Goal: Information Seeking & Learning: Compare options

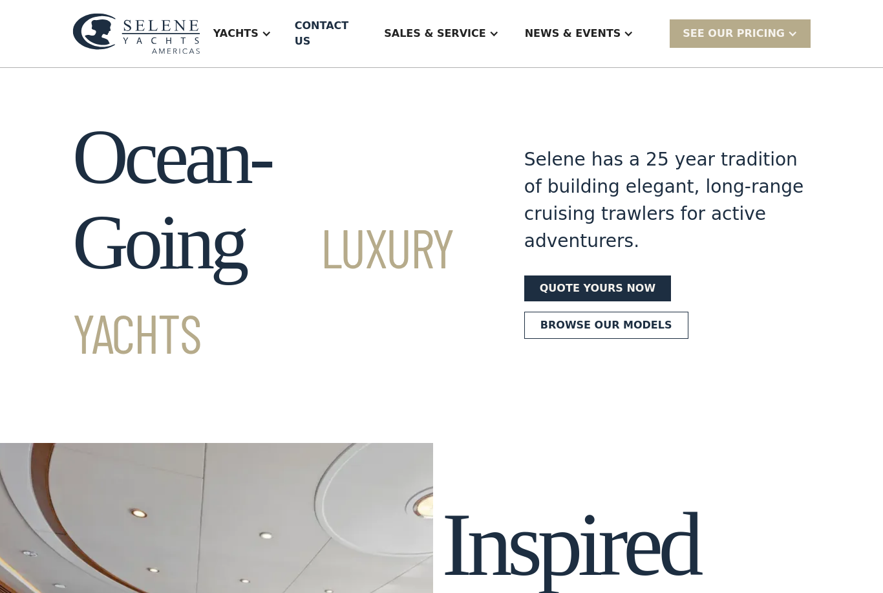
click at [259, 28] on div "Yachts" at bounding box center [235, 34] width 45 height 16
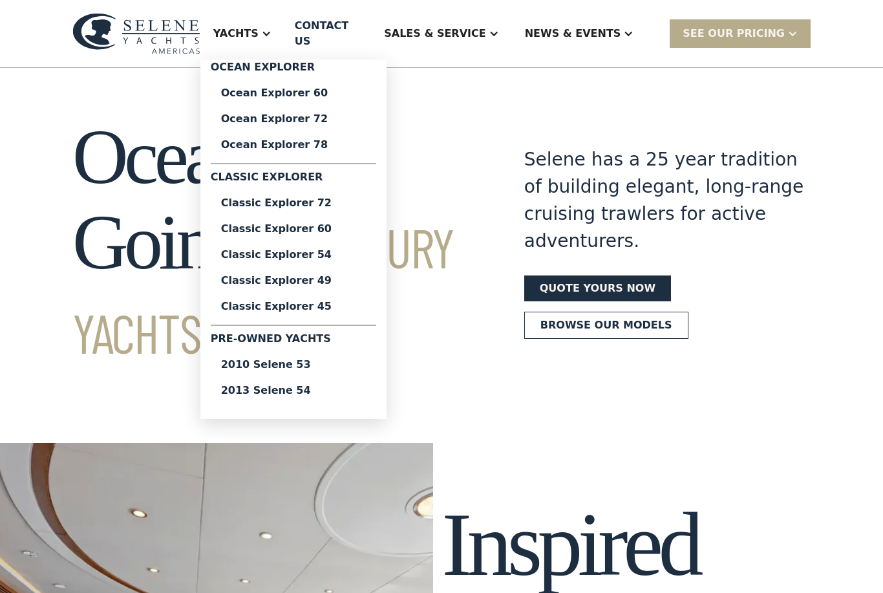
click at [293, 362] on div "2010 Selene 53" at bounding box center [293, 364] width 145 height 10
click at [346, 385] on div "2013 Selene 54" at bounding box center [293, 390] width 145 height 10
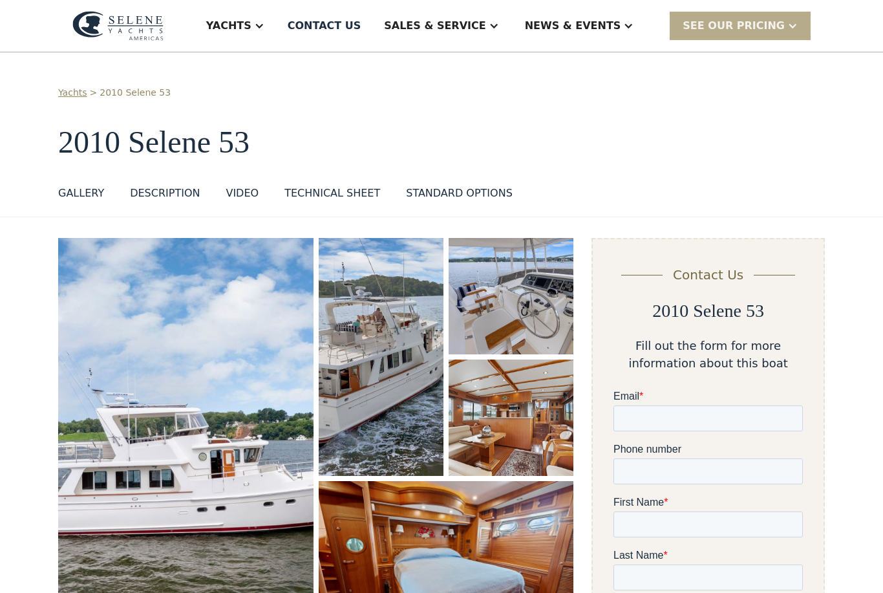
click at [151, 420] on img "open lightbox" at bounding box center [185, 444] width 255 height 413
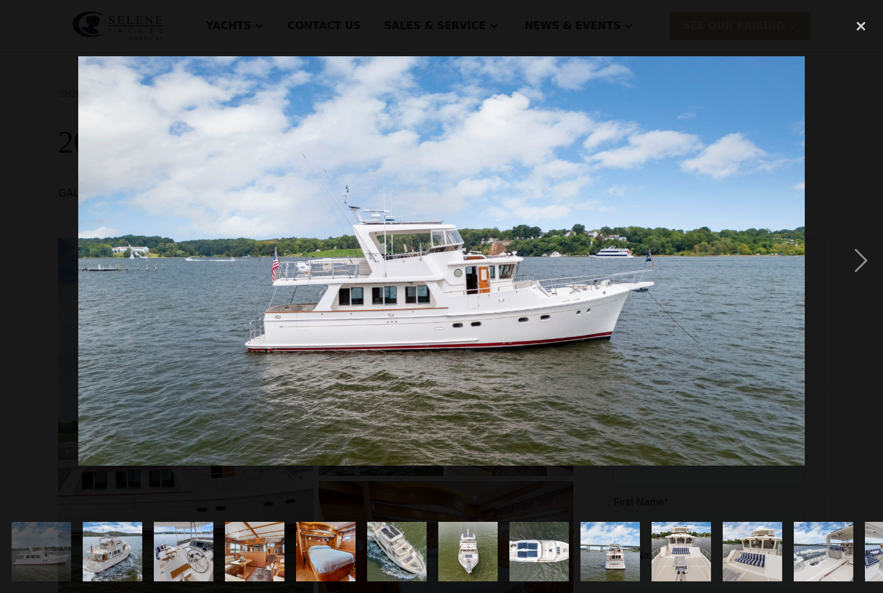
click at [866, 282] on div "next image" at bounding box center [861, 261] width 44 height 498
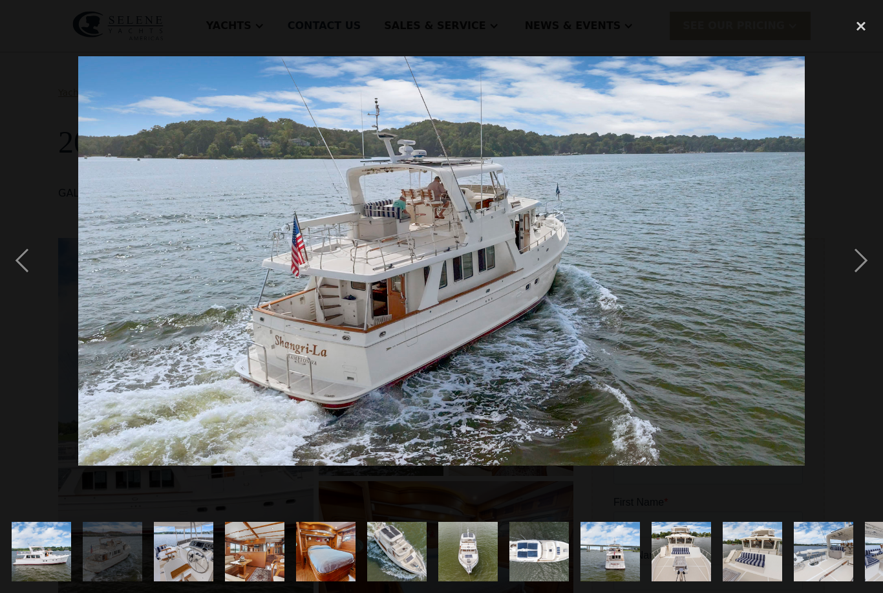
click at [858, 279] on div "next image" at bounding box center [861, 261] width 44 height 498
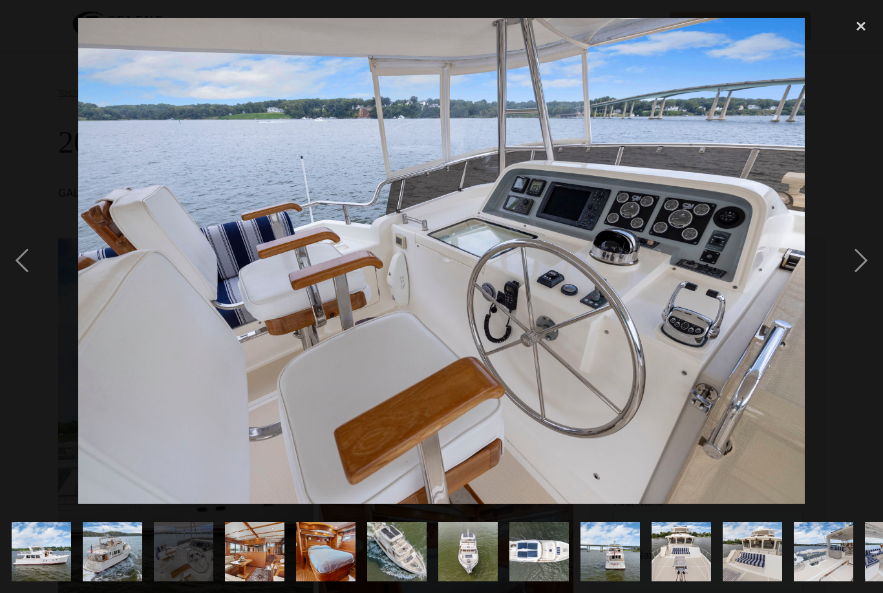
click at [851, 272] on div "next image" at bounding box center [861, 261] width 44 height 498
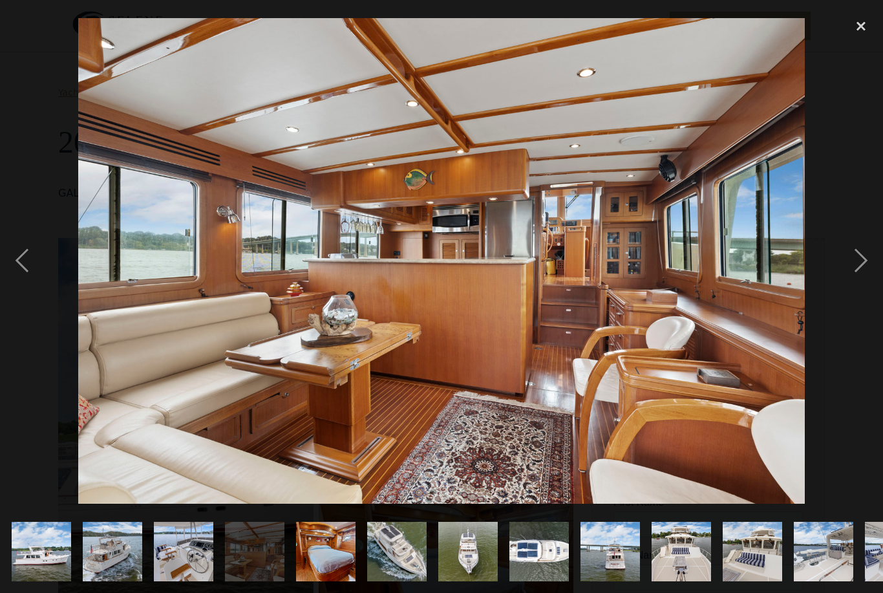
click at [853, 275] on div "next image" at bounding box center [861, 261] width 44 height 498
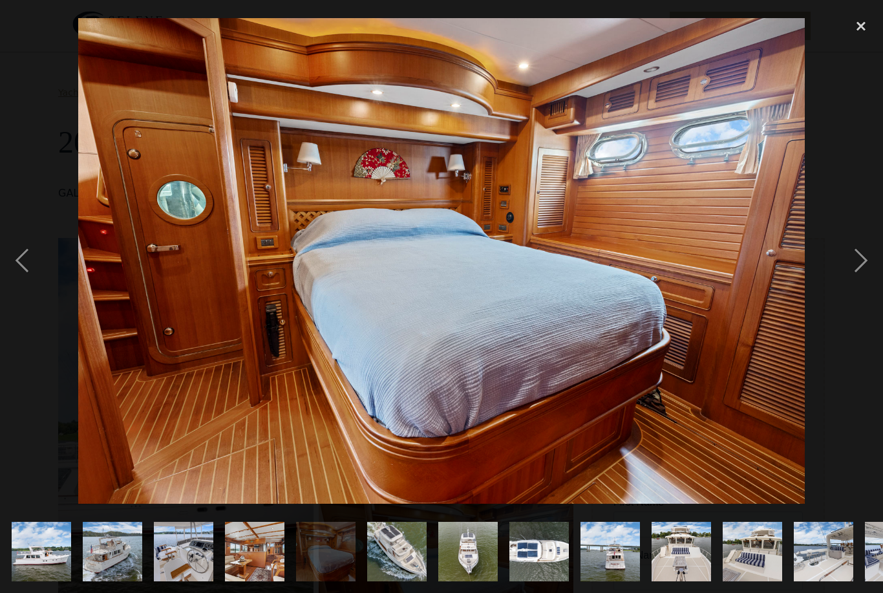
click at [853, 274] on div "next image" at bounding box center [861, 261] width 44 height 498
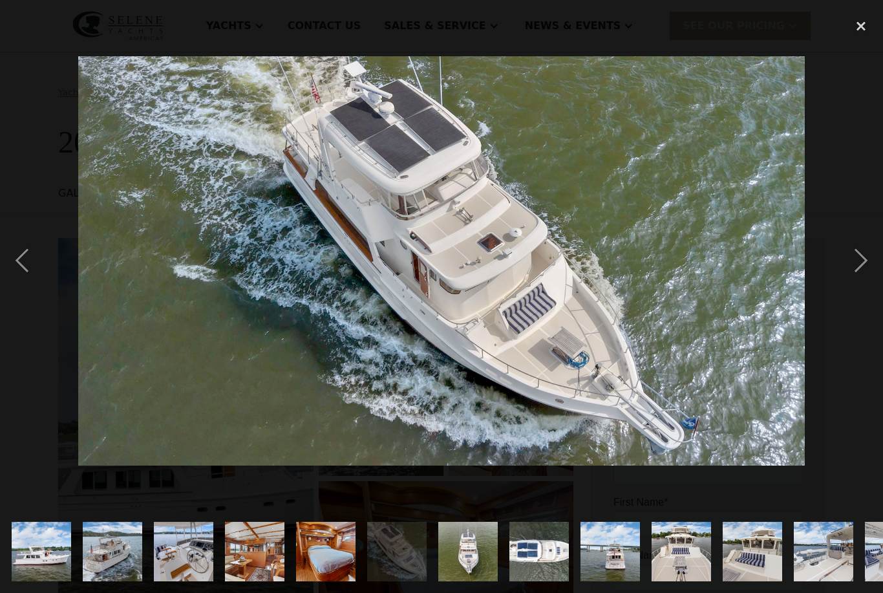
click at [38, 276] on div "previous image" at bounding box center [22, 261] width 44 height 498
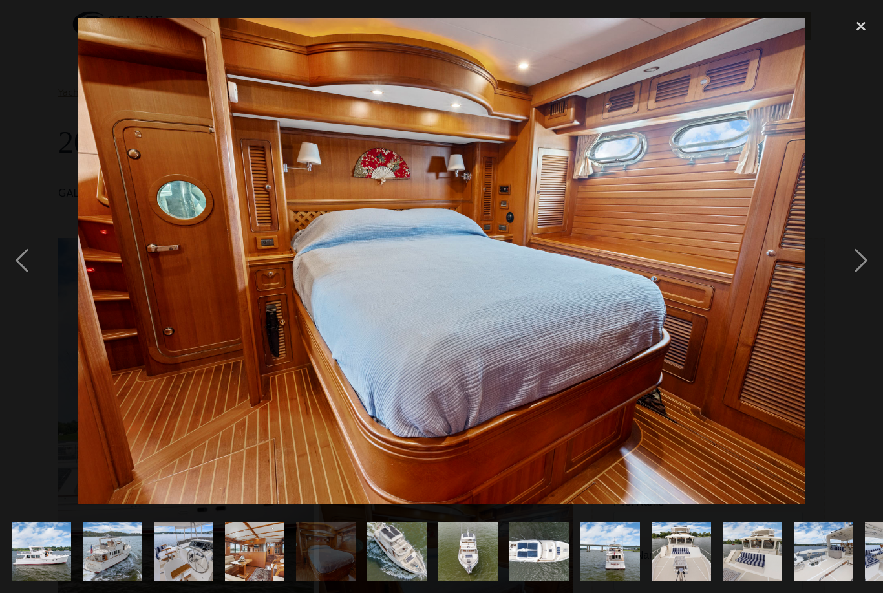
click at [855, 277] on div "next image" at bounding box center [861, 261] width 44 height 498
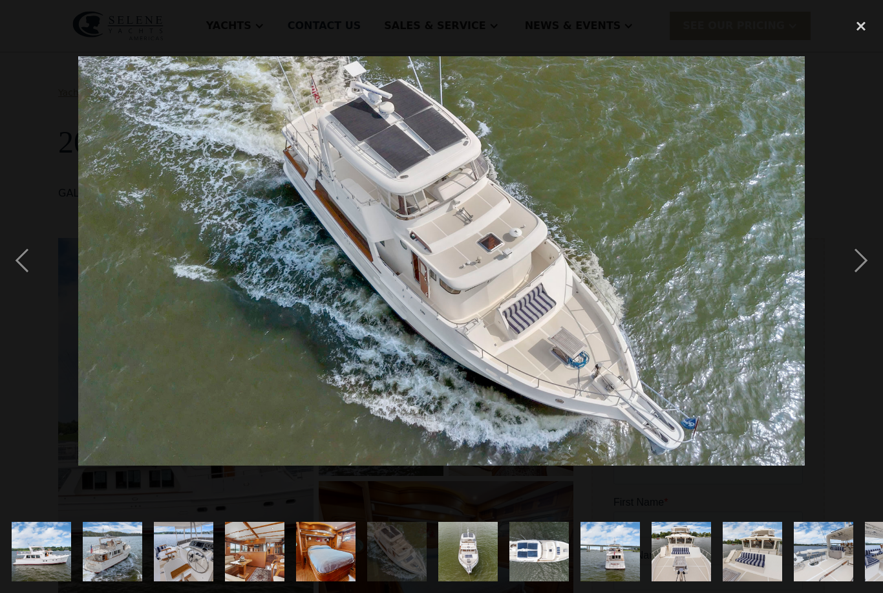
click at [857, 280] on div "next image" at bounding box center [861, 261] width 44 height 498
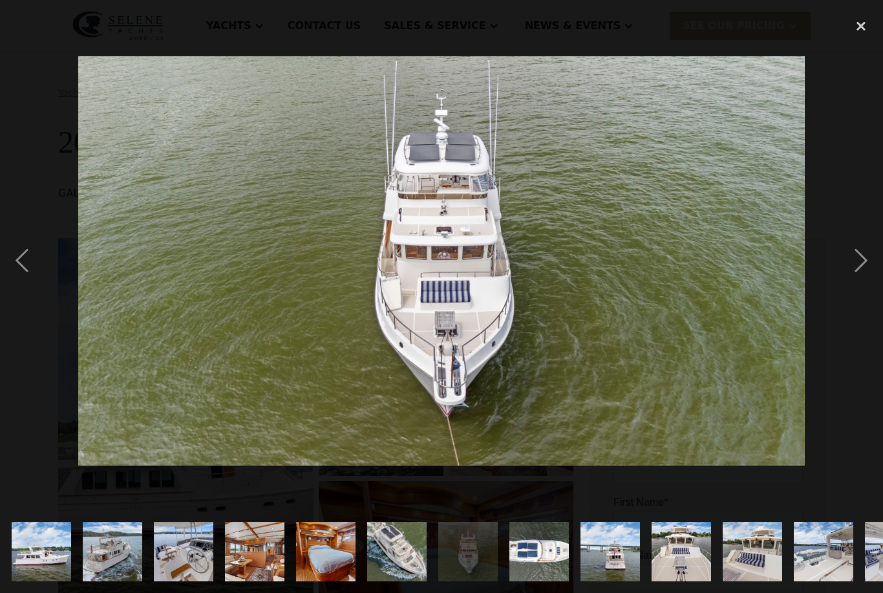
click at [855, 274] on div "next image" at bounding box center [861, 261] width 44 height 498
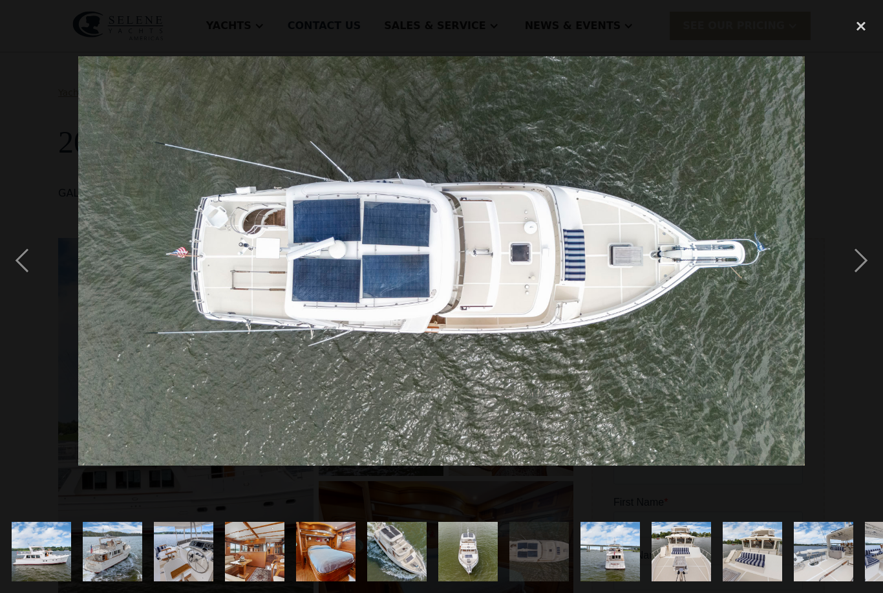
click at [852, 274] on div "next image" at bounding box center [861, 261] width 44 height 498
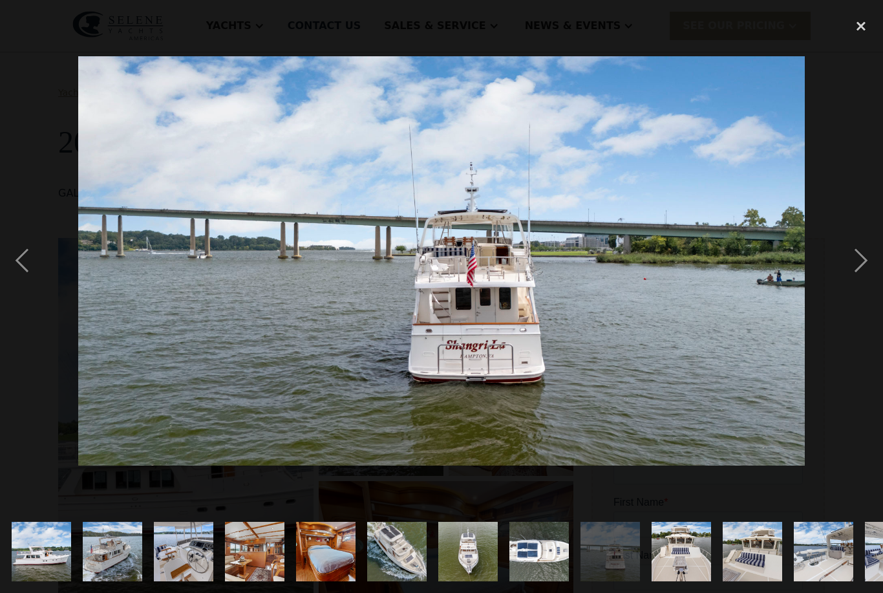
click at [857, 281] on div "next image" at bounding box center [861, 261] width 44 height 498
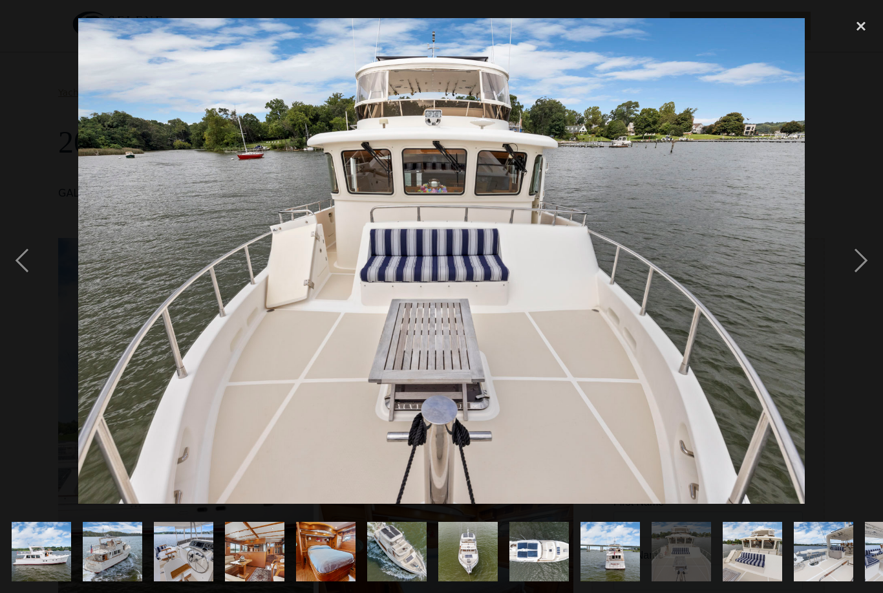
click at [851, 279] on div "next image" at bounding box center [861, 261] width 44 height 498
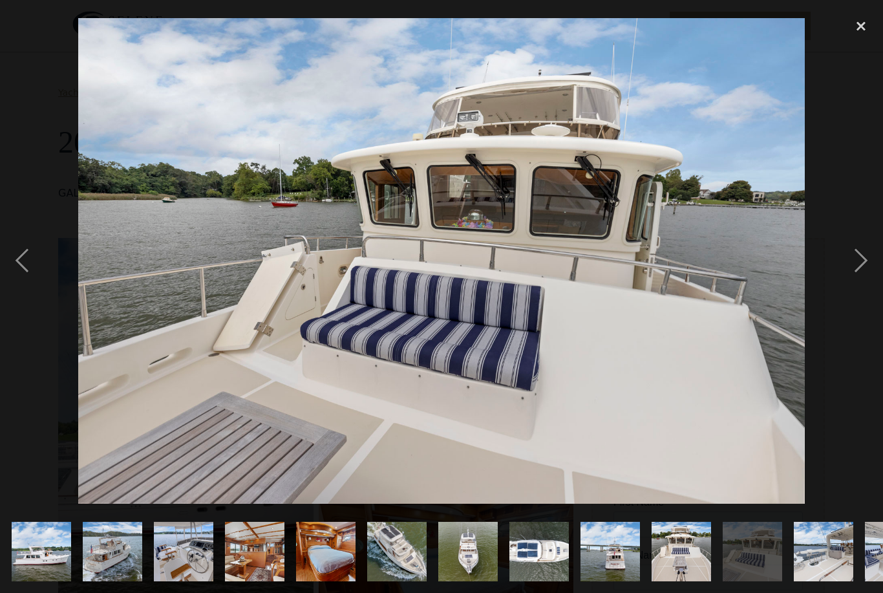
click at [853, 280] on div "next image" at bounding box center [861, 261] width 44 height 498
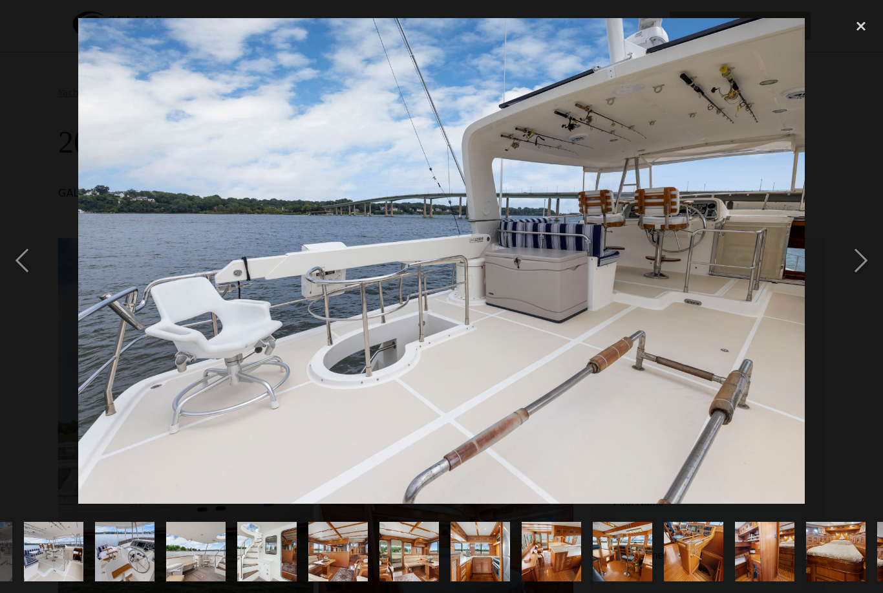
scroll to position [0, 843]
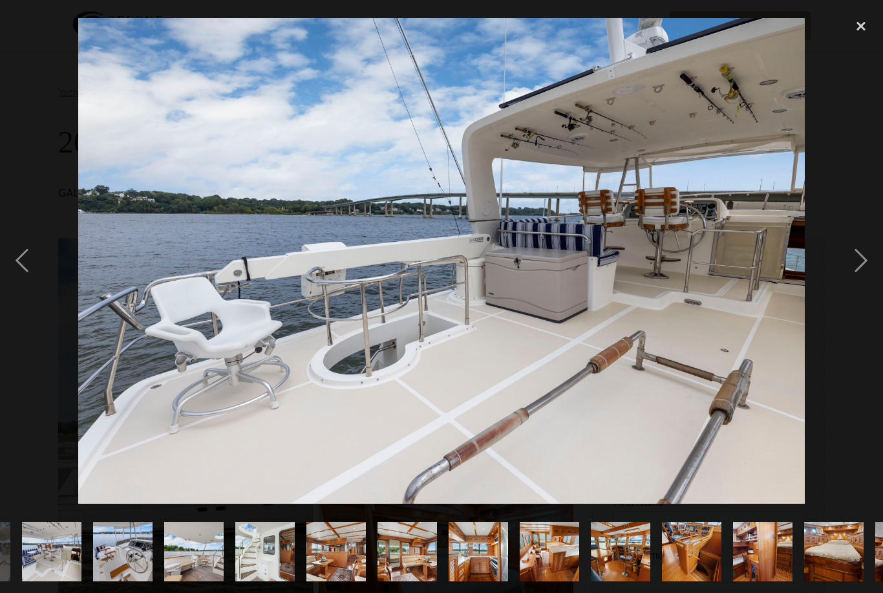
click at [854, 274] on div "next image" at bounding box center [861, 261] width 44 height 498
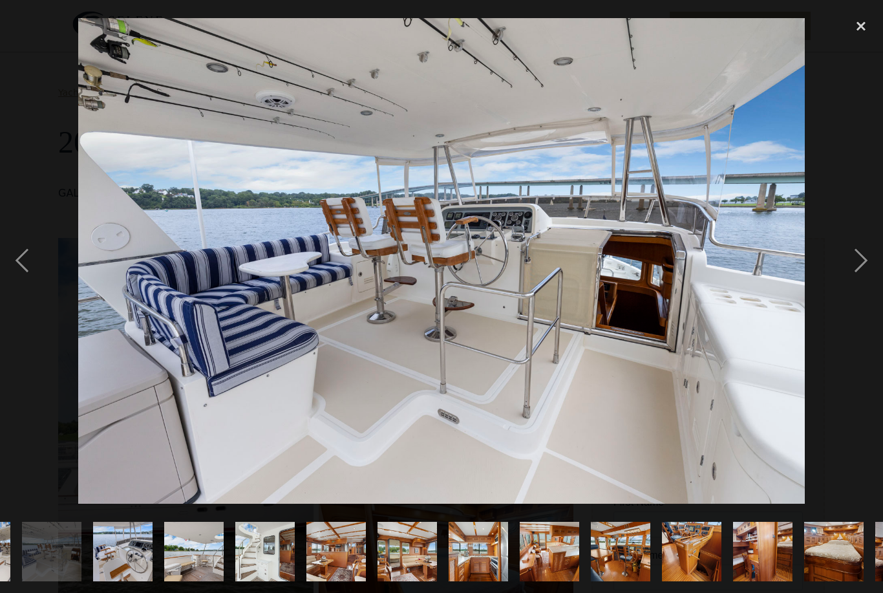
click at [850, 272] on div "next image" at bounding box center [861, 261] width 44 height 498
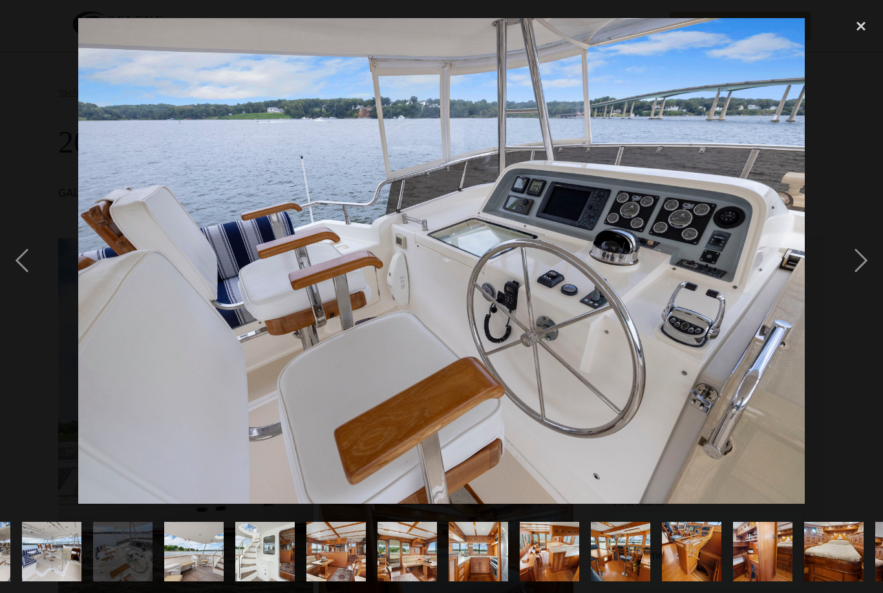
click at [853, 277] on div "next image" at bounding box center [861, 261] width 44 height 498
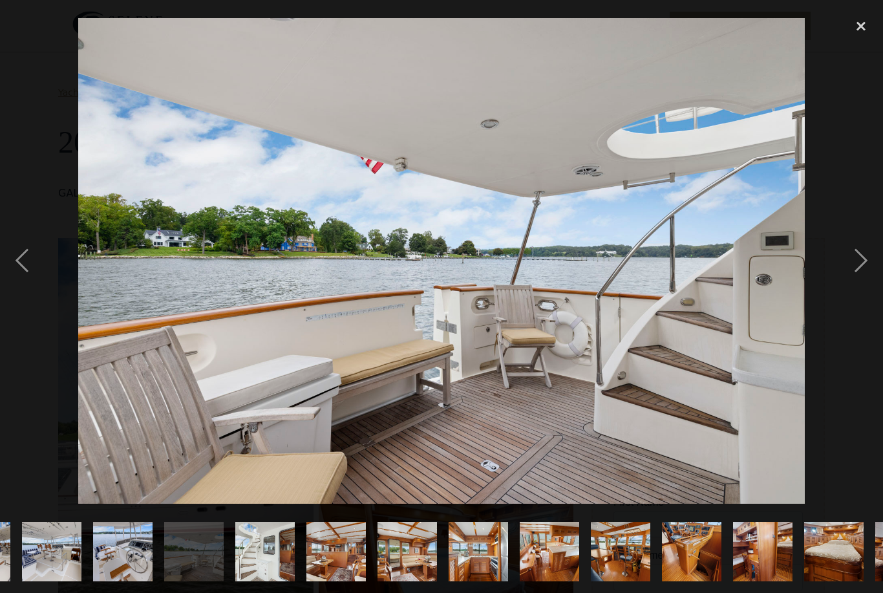
click at [849, 271] on div "next image" at bounding box center [861, 261] width 44 height 498
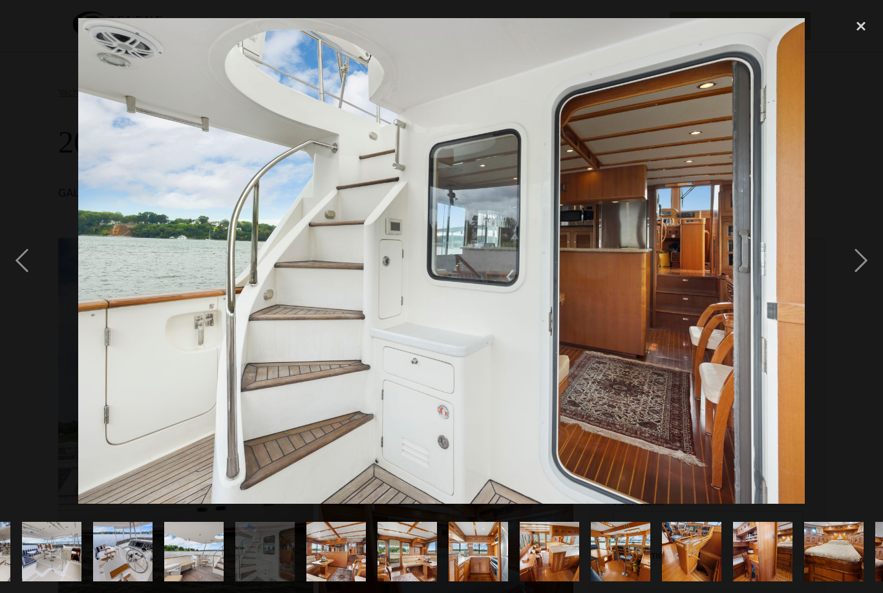
click at [851, 270] on div "next image" at bounding box center [861, 261] width 44 height 498
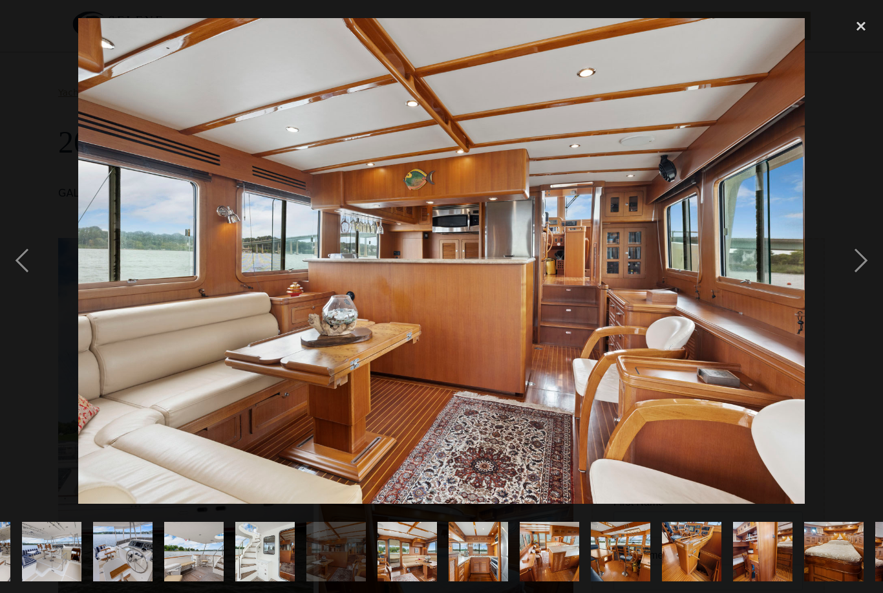
click at [855, 37] on div "close lightbox" at bounding box center [861, 26] width 44 height 28
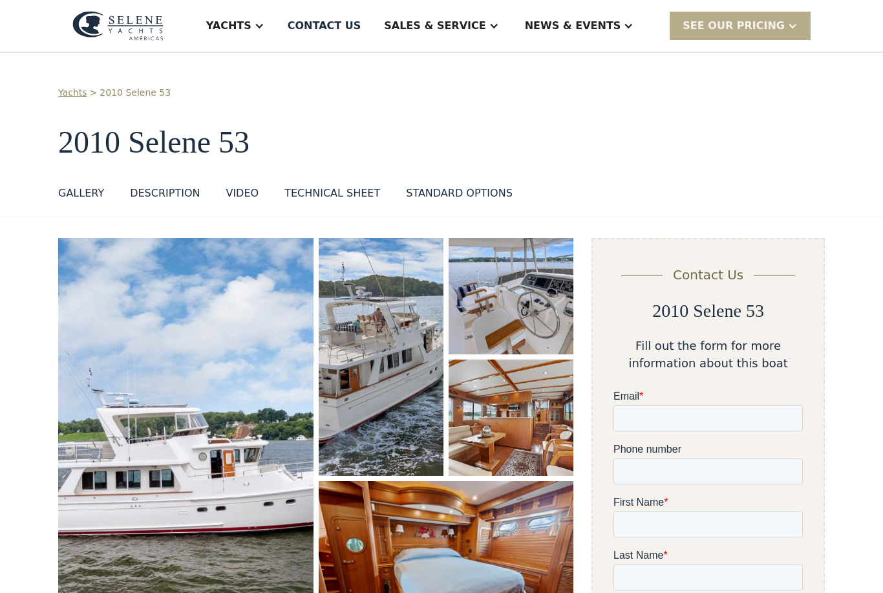
scroll to position [0, 0]
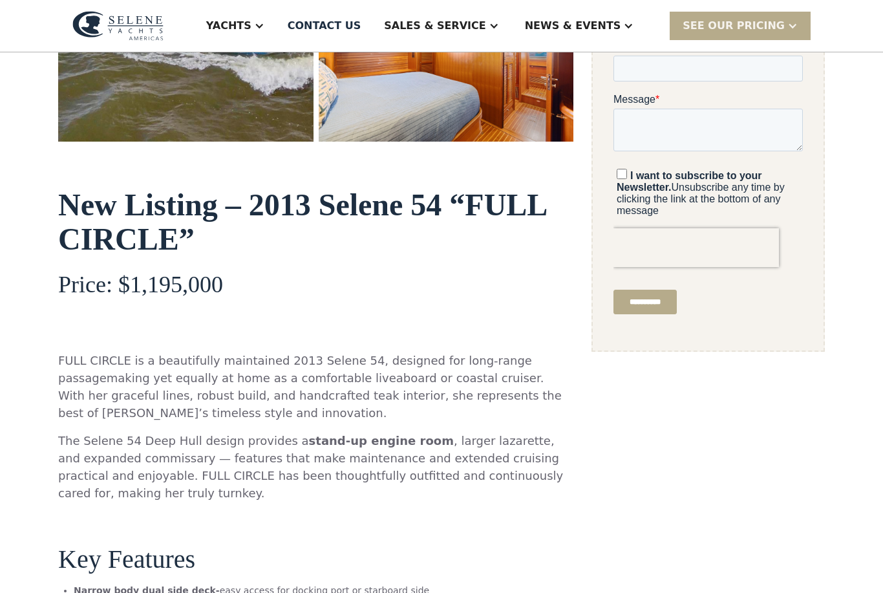
scroll to position [513, 0]
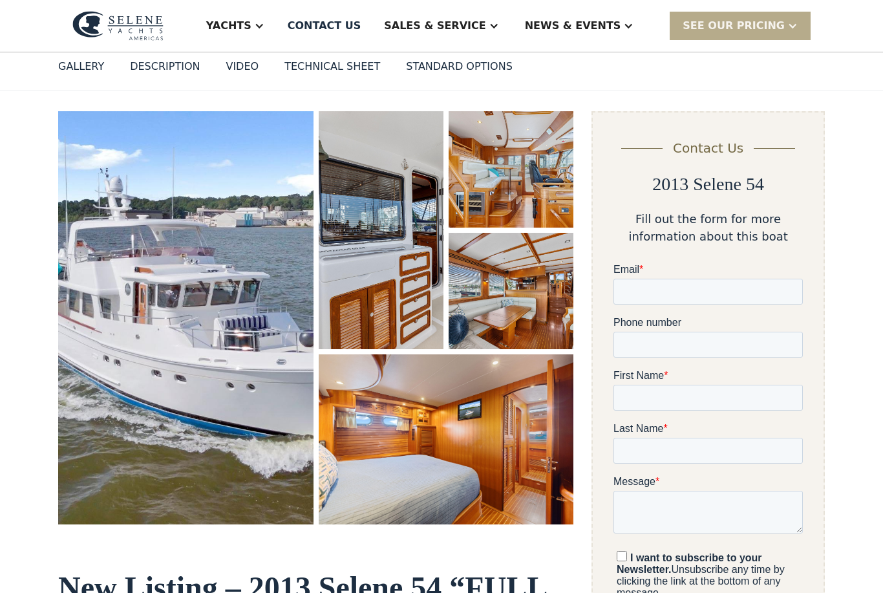
click at [257, 305] on img "open lightbox" at bounding box center [185, 318] width 255 height 413
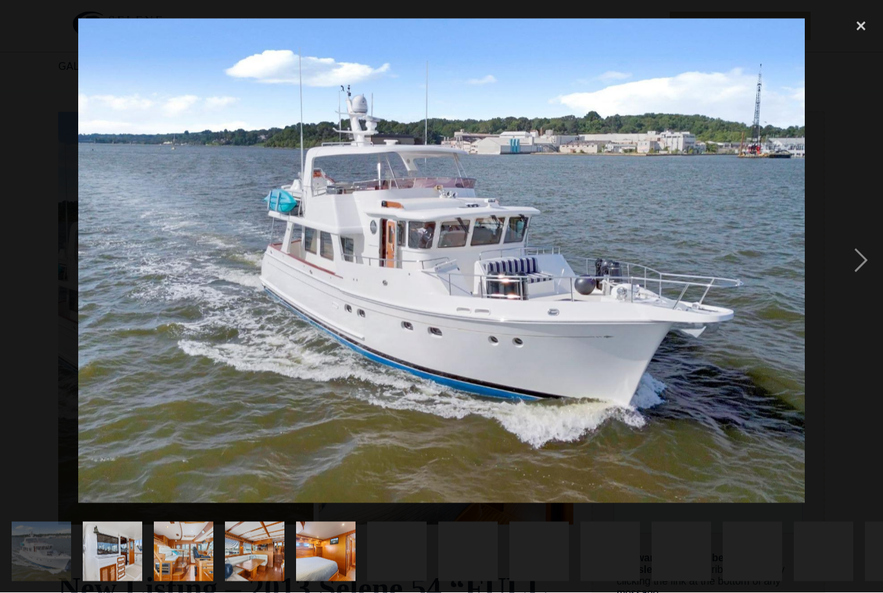
scroll to position [127, 0]
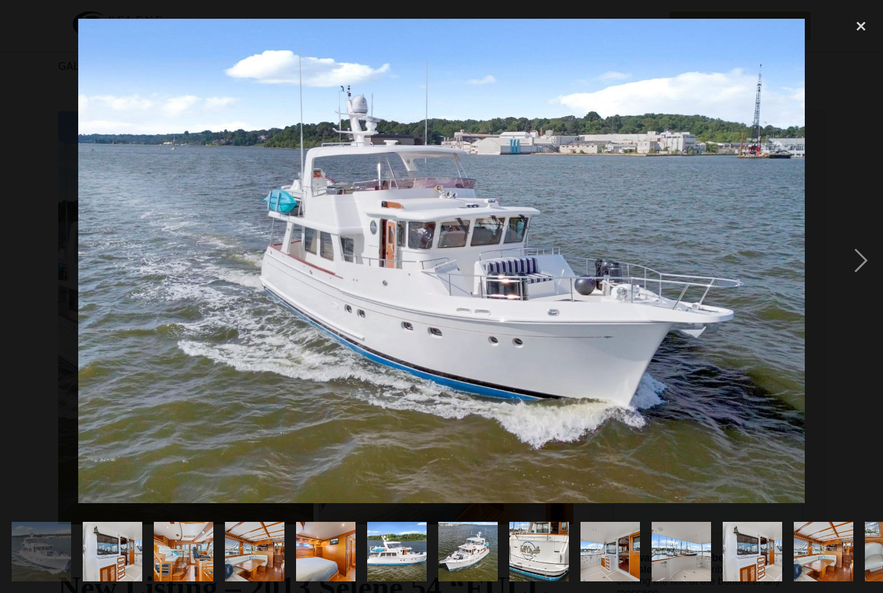
click at [854, 274] on div "next image" at bounding box center [861, 261] width 44 height 498
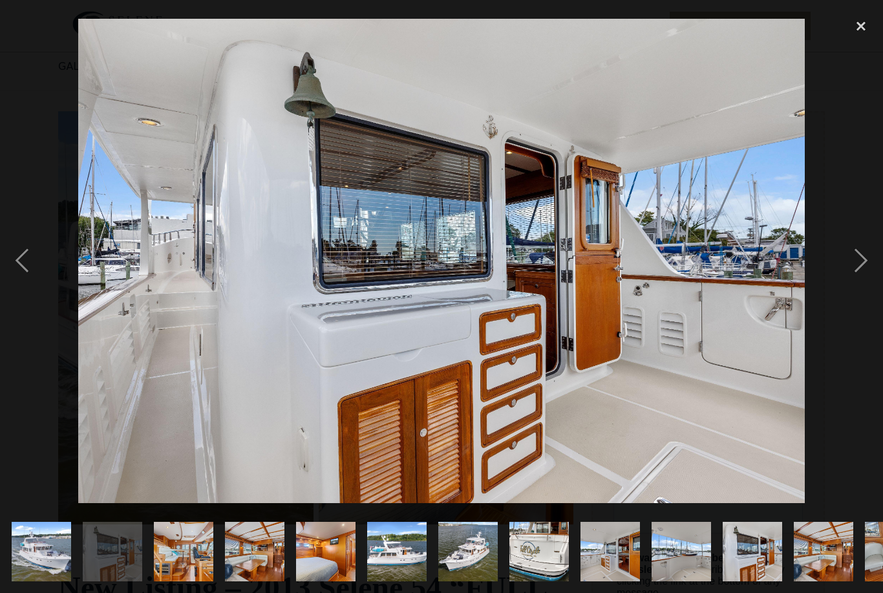
click at [856, 262] on div "next image" at bounding box center [861, 261] width 44 height 498
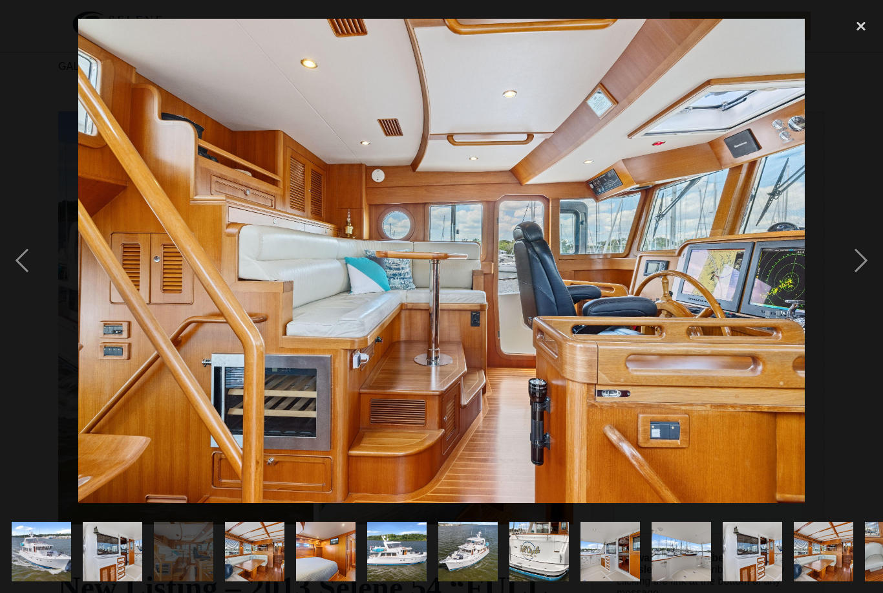
scroll to position [0, 0]
click at [862, 283] on div "next image" at bounding box center [861, 261] width 44 height 498
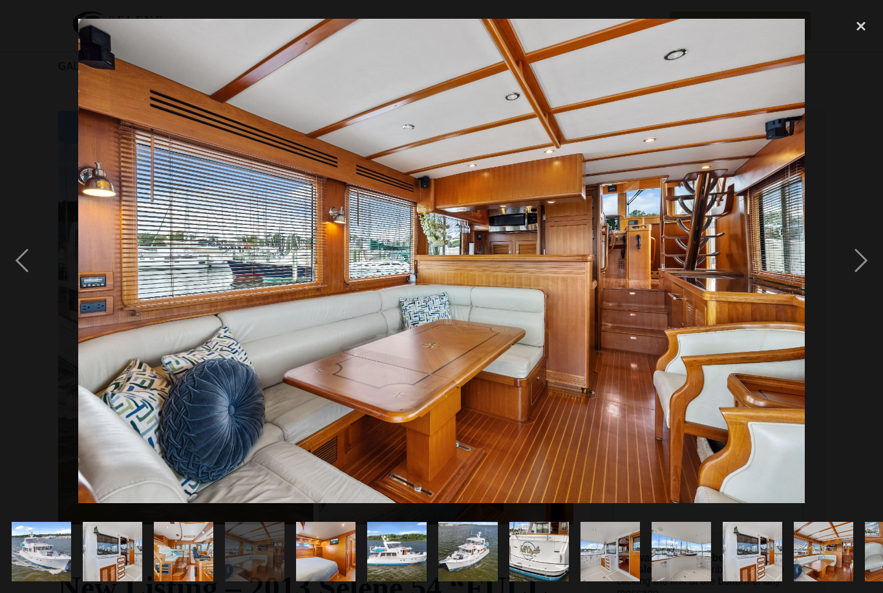
click at [855, 281] on div "next image" at bounding box center [861, 261] width 44 height 498
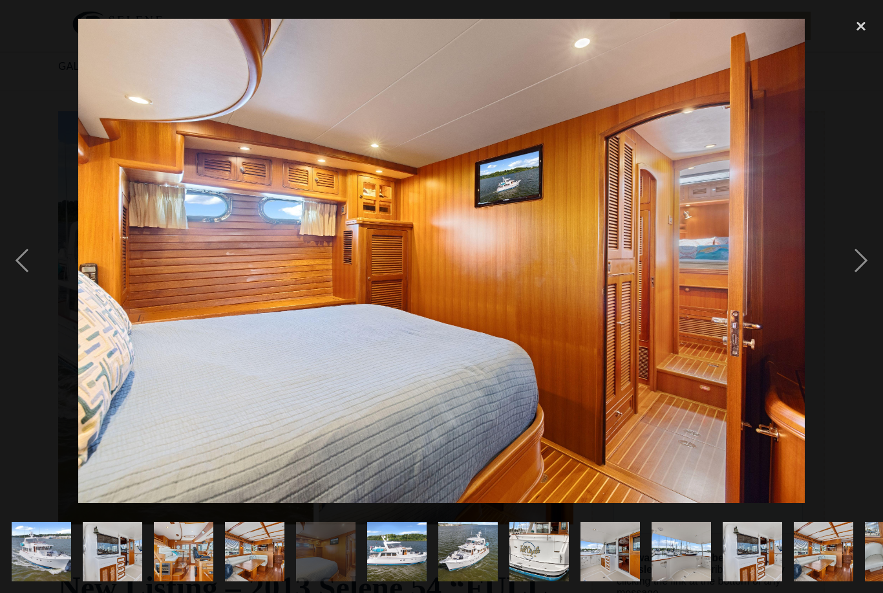
click at [860, 280] on div "next image" at bounding box center [861, 261] width 44 height 498
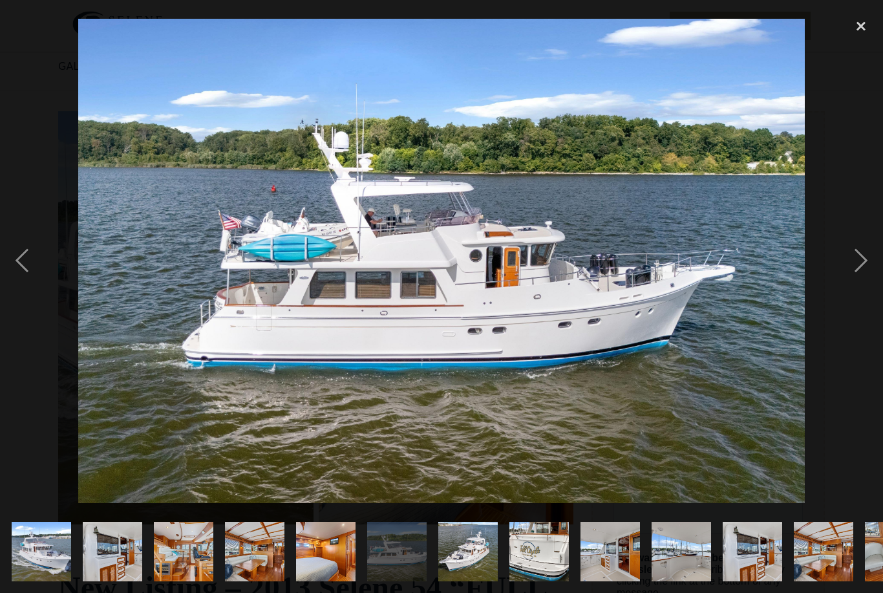
click at [850, 273] on div "next image" at bounding box center [861, 261] width 44 height 498
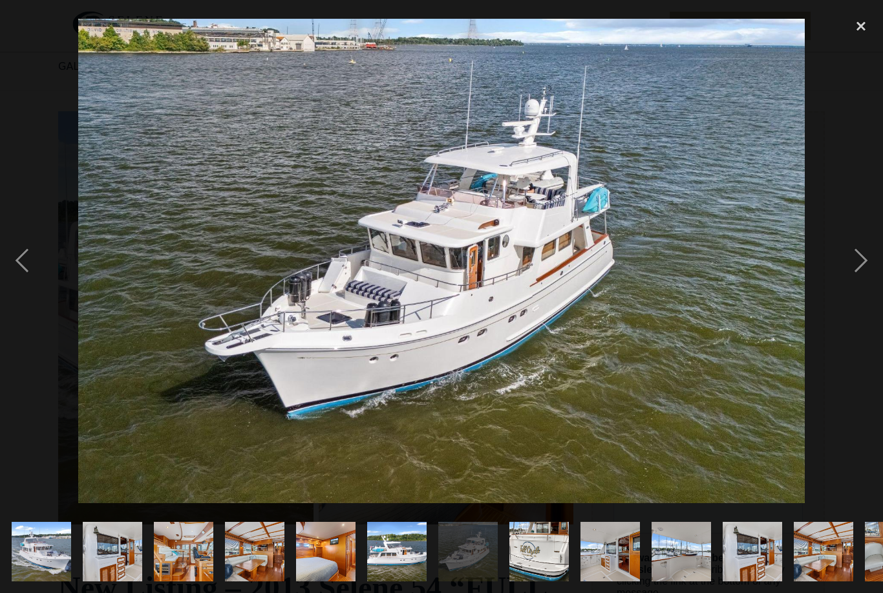
click at [852, 279] on div "next image" at bounding box center [861, 261] width 44 height 498
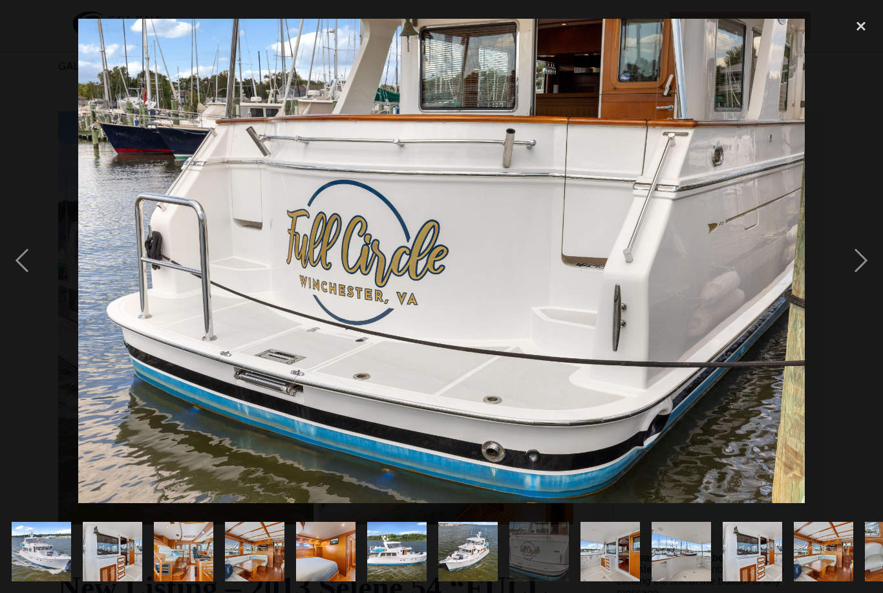
click at [858, 280] on div "next image" at bounding box center [861, 261] width 44 height 498
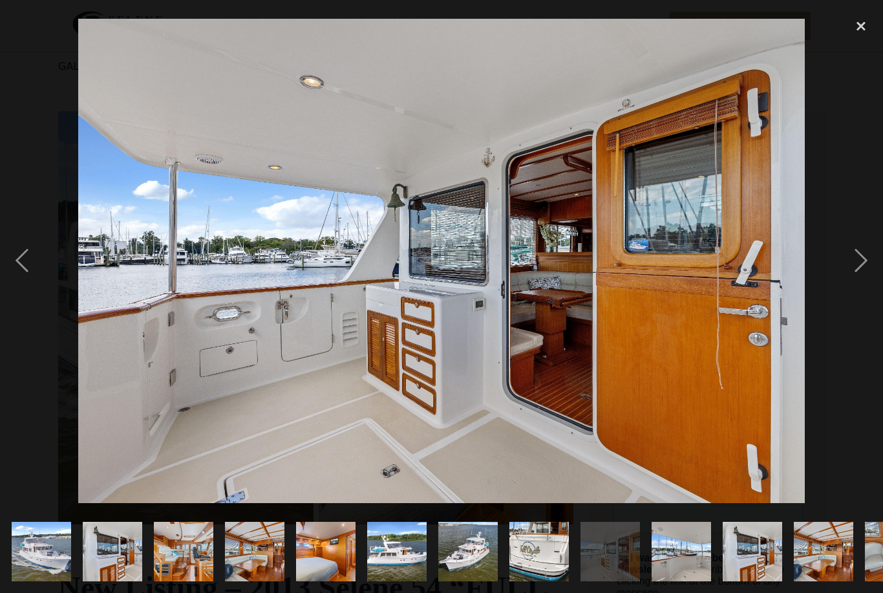
click at [866, 285] on div "next image" at bounding box center [861, 261] width 44 height 498
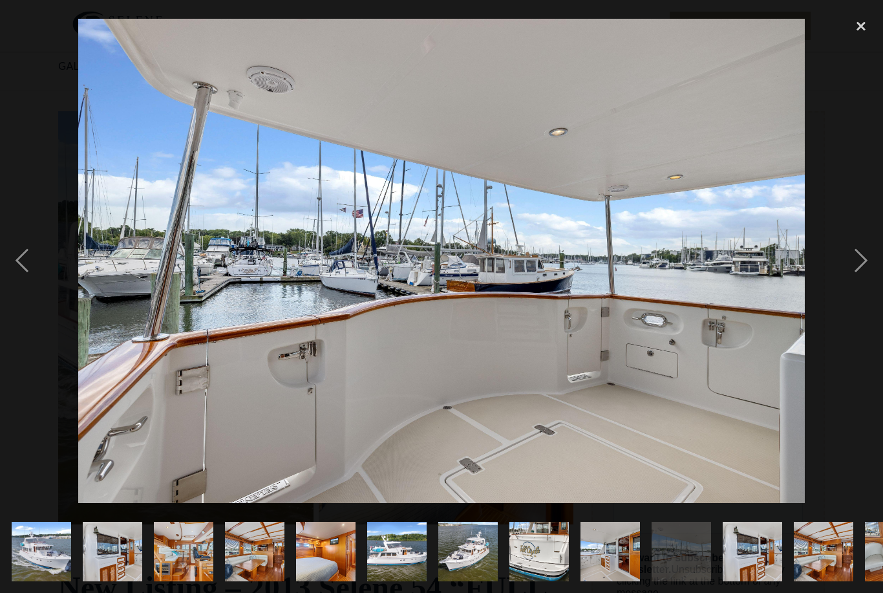
click at [854, 282] on div "next image" at bounding box center [861, 261] width 44 height 498
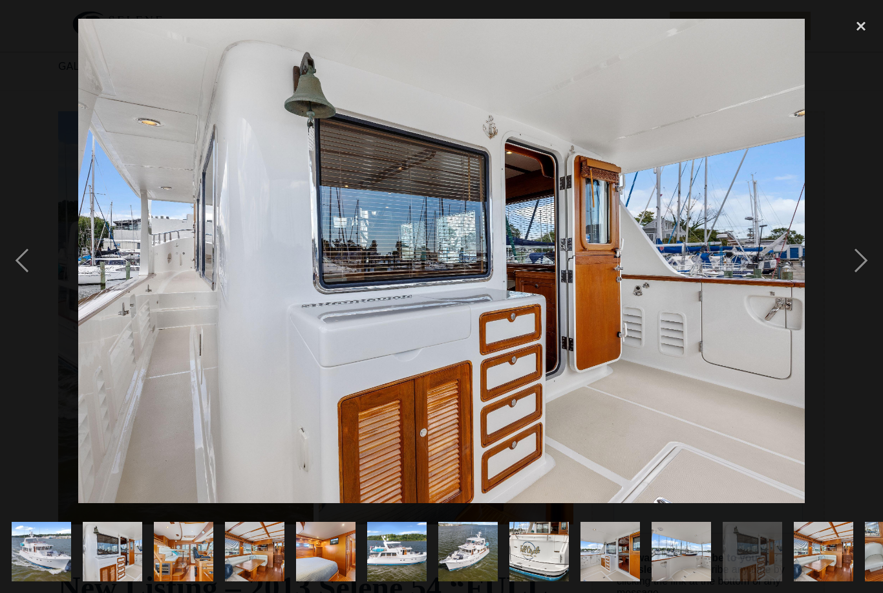
click at [850, 284] on div "next image" at bounding box center [861, 261] width 44 height 498
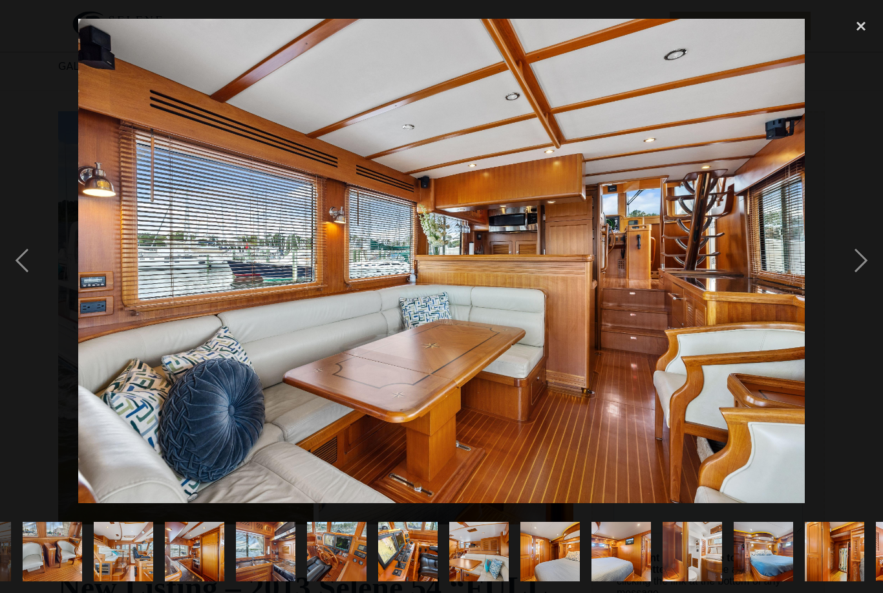
scroll to position [0, 843]
click at [851, 283] on div "next image" at bounding box center [861, 261] width 44 height 498
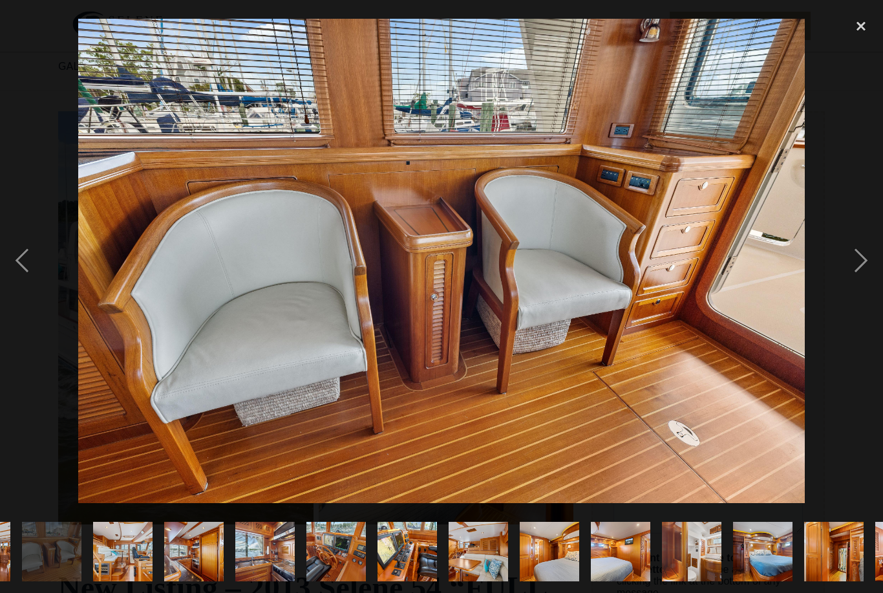
click at [856, 285] on div "next image" at bounding box center [861, 261] width 44 height 498
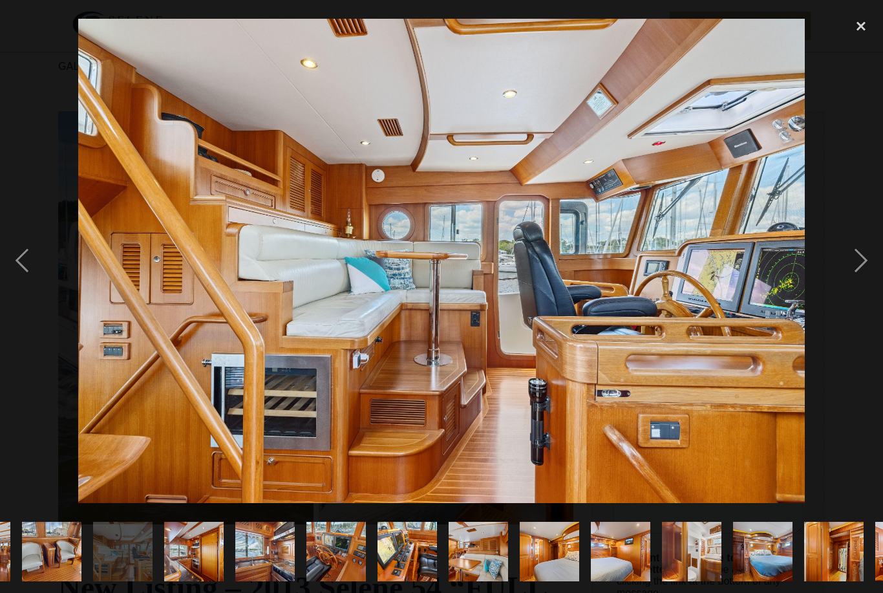
click at [855, 280] on div "next image" at bounding box center [861, 261] width 44 height 498
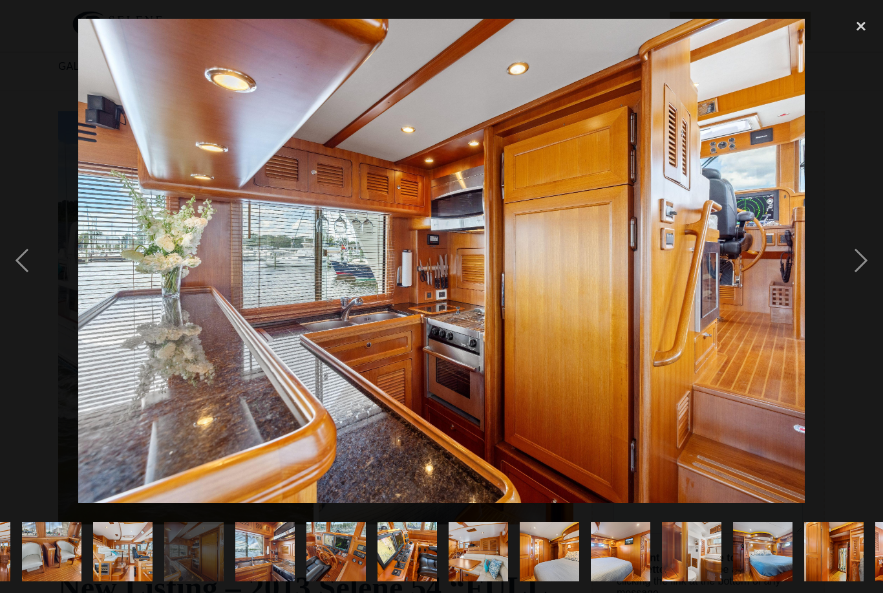
click at [857, 282] on div "next image" at bounding box center [861, 261] width 44 height 498
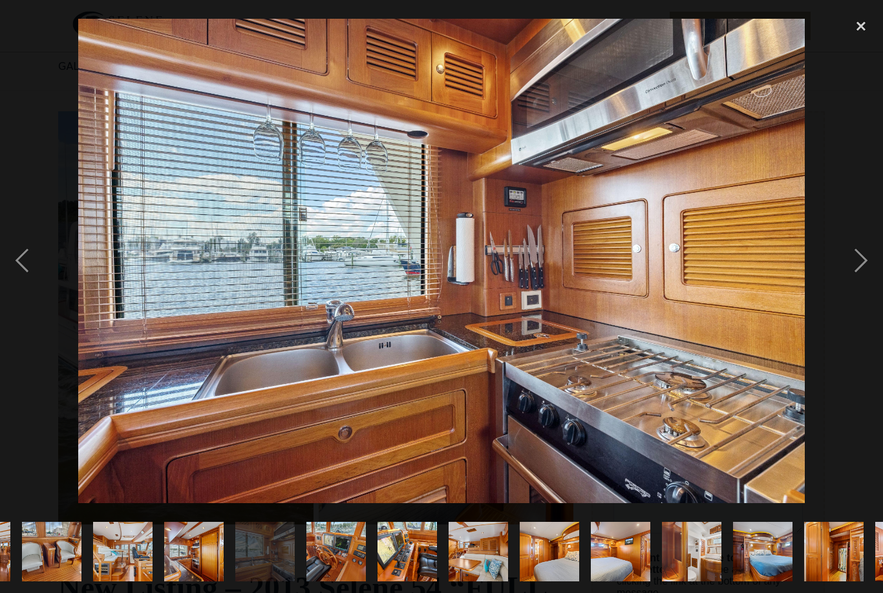
click at [862, 290] on div "next image" at bounding box center [861, 261] width 44 height 498
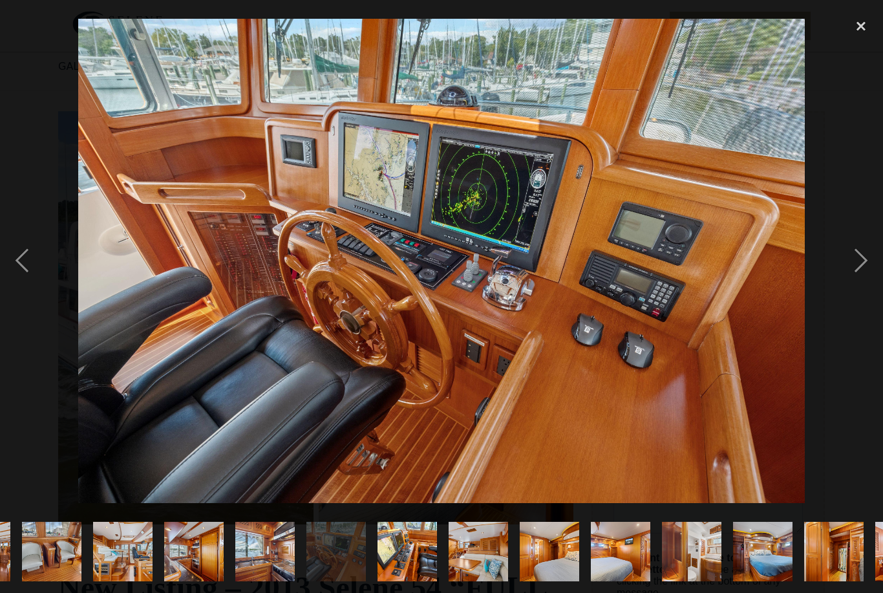
click at [858, 286] on div "next image" at bounding box center [861, 261] width 44 height 498
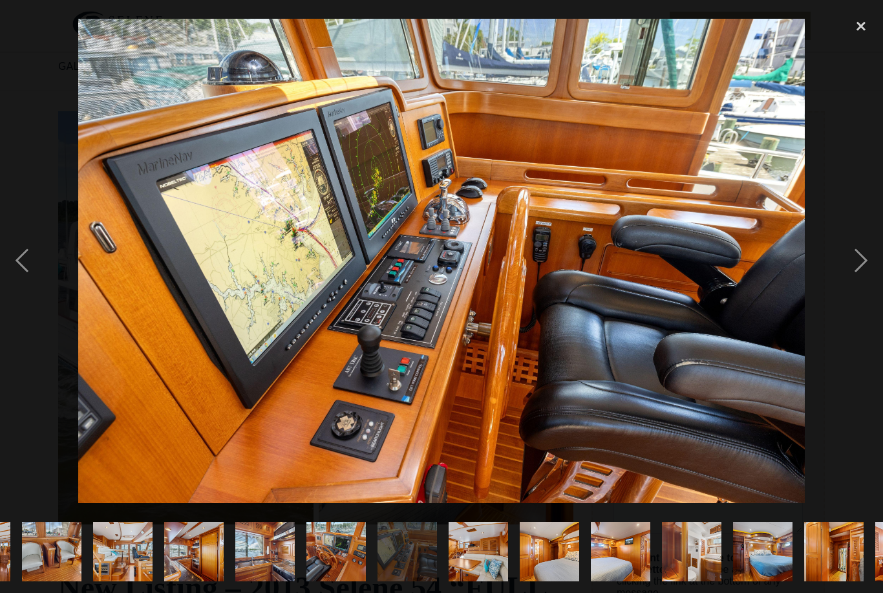
click at [853, 282] on div "next image" at bounding box center [861, 261] width 44 height 498
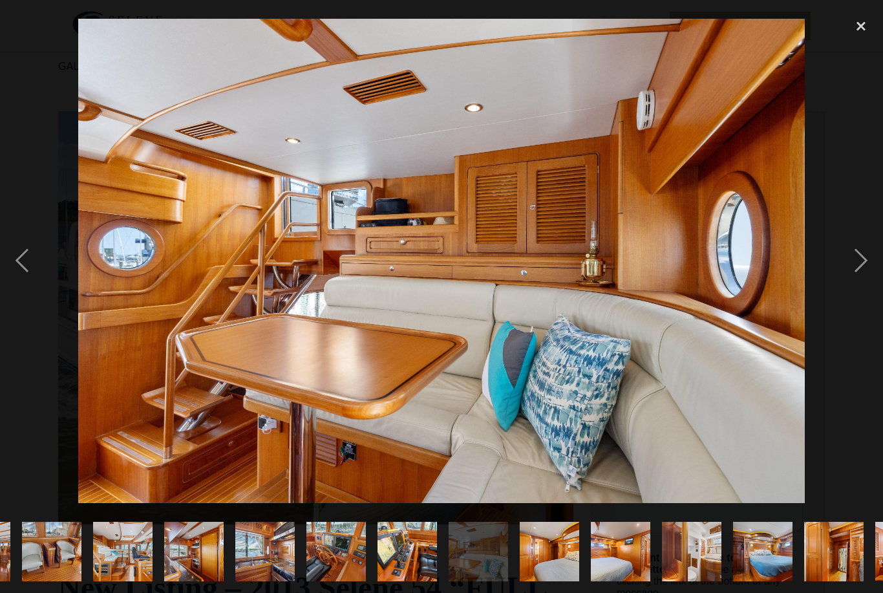
click at [855, 284] on div "next image" at bounding box center [861, 261] width 44 height 498
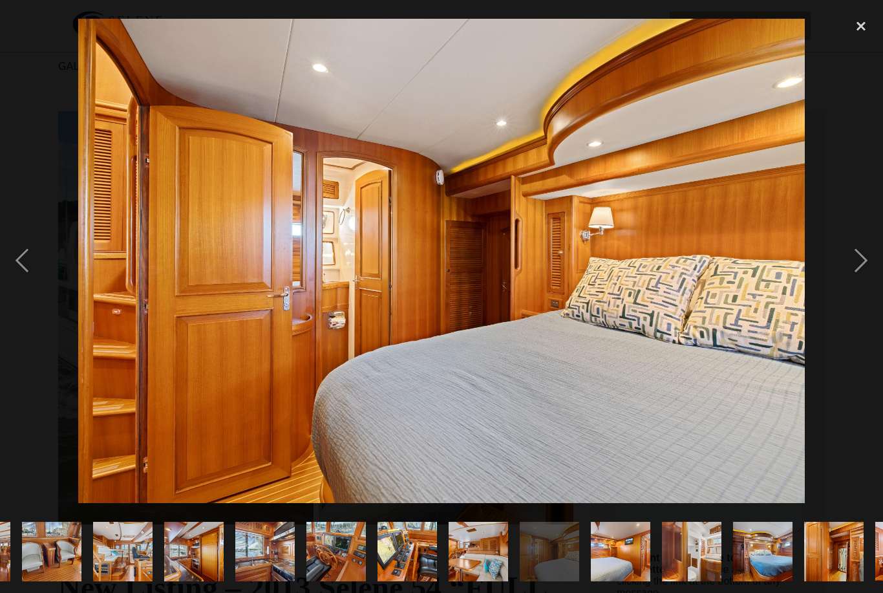
click at [847, 280] on div "next image" at bounding box center [861, 261] width 44 height 498
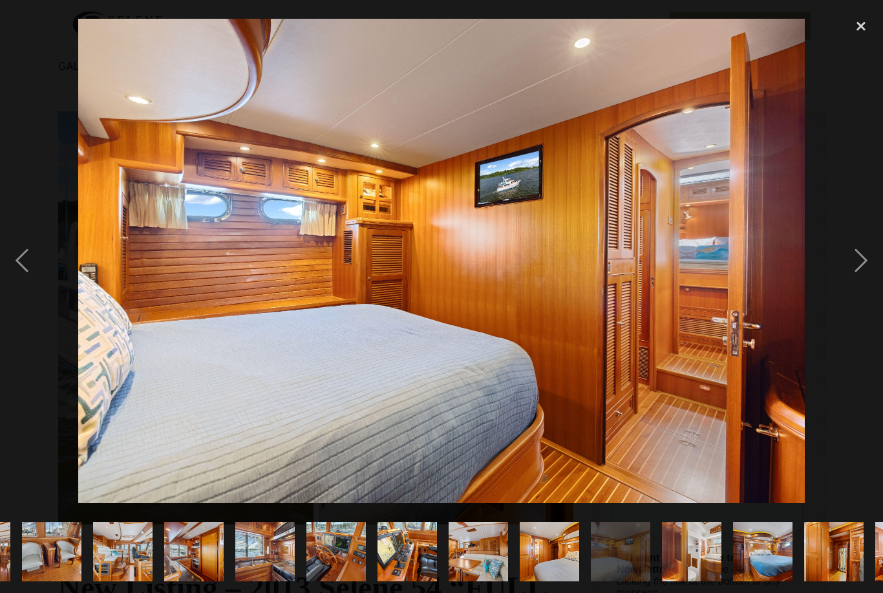
click at [850, 281] on div "next image" at bounding box center [861, 261] width 44 height 498
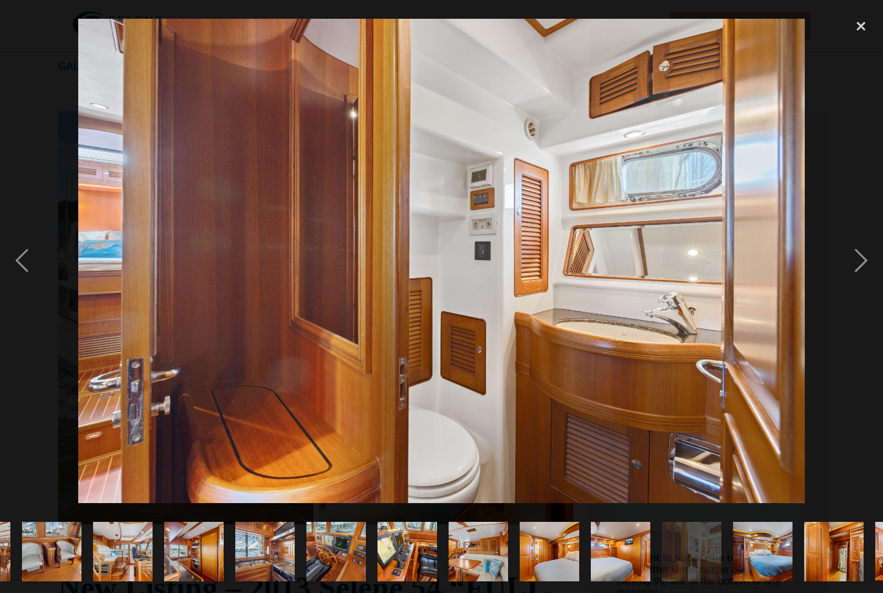
click at [853, 277] on div "next image" at bounding box center [861, 261] width 44 height 498
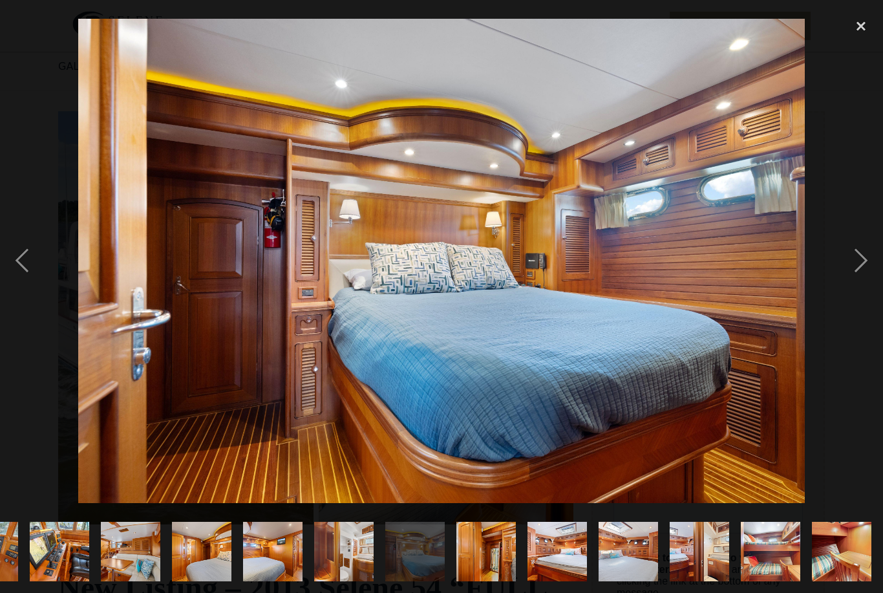
scroll to position [0, 1336]
click at [866, 288] on div "next image" at bounding box center [861, 261] width 44 height 498
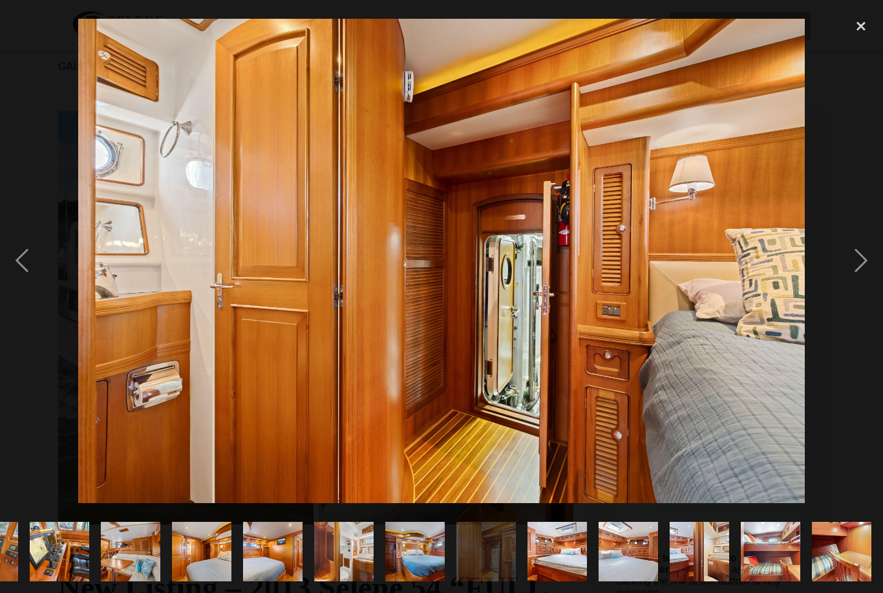
click at [869, 286] on div "next image" at bounding box center [861, 261] width 44 height 498
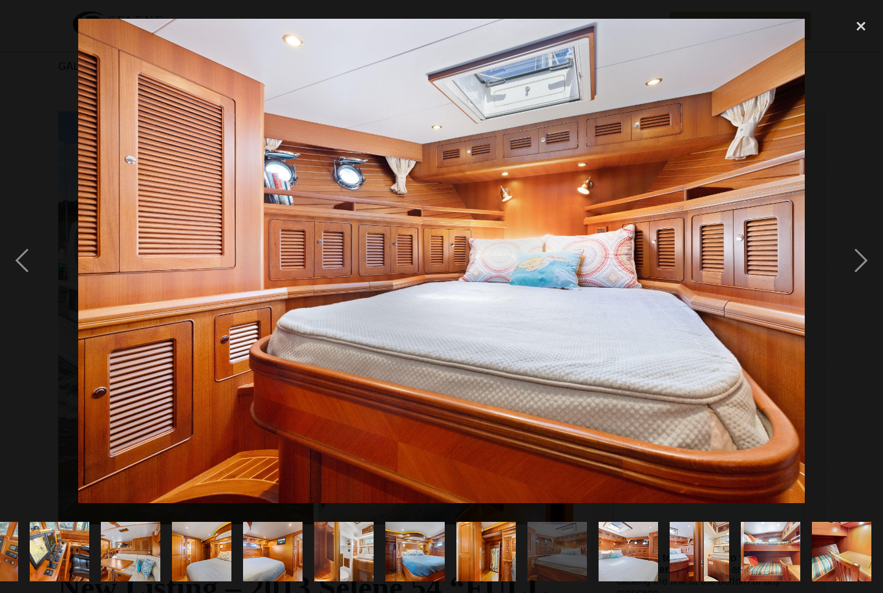
click at [848, 270] on div "next image" at bounding box center [861, 261] width 44 height 498
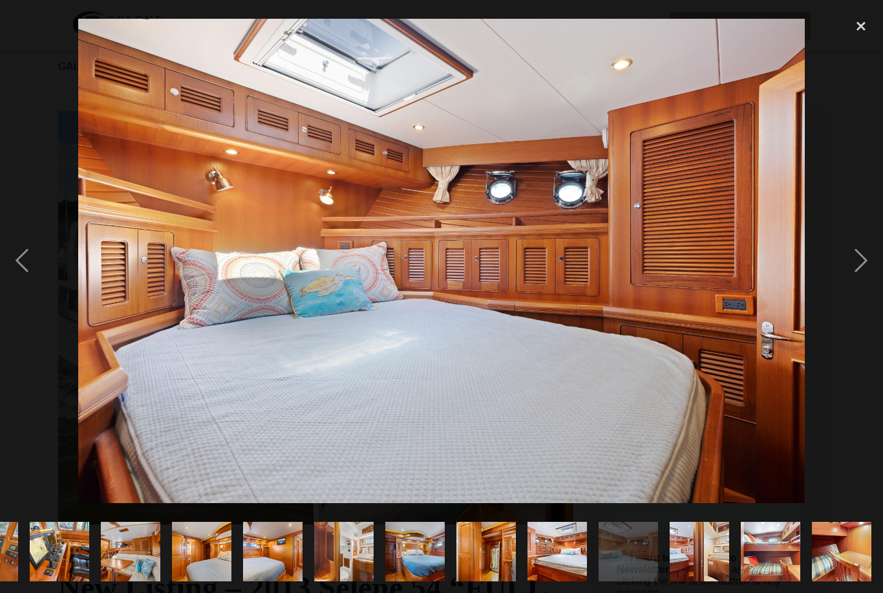
click at [847, 279] on div "next image" at bounding box center [861, 261] width 44 height 498
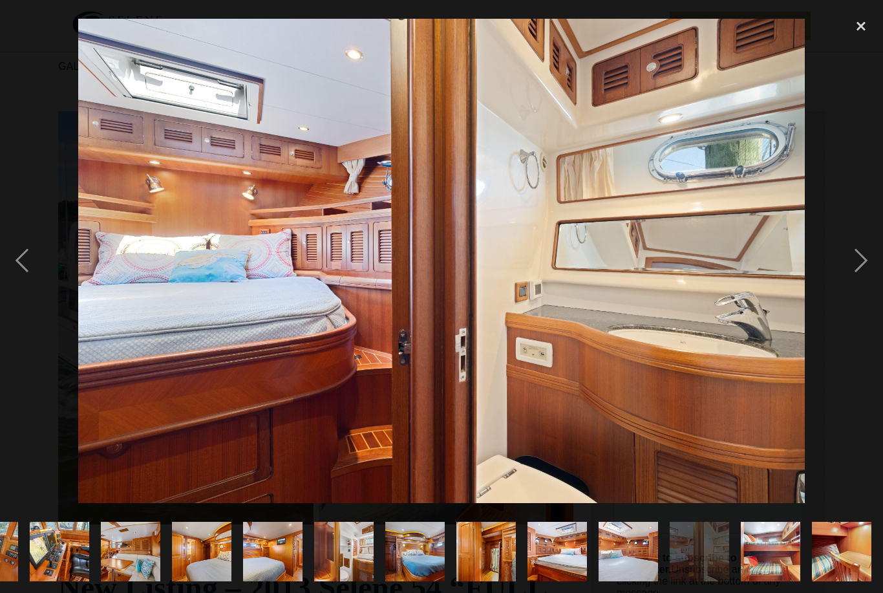
click at [850, 273] on div "next image" at bounding box center [861, 261] width 44 height 498
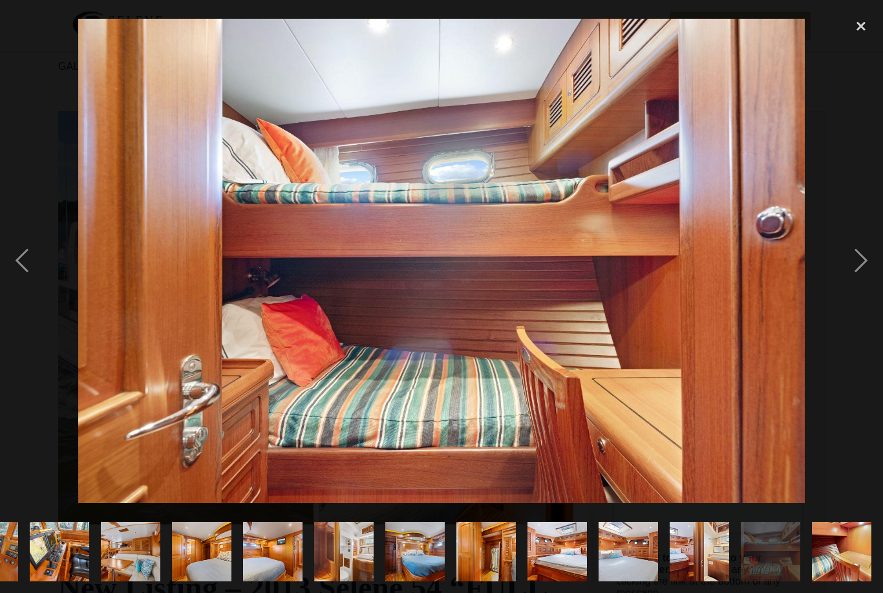
click at [853, 275] on div "next image" at bounding box center [861, 261] width 44 height 498
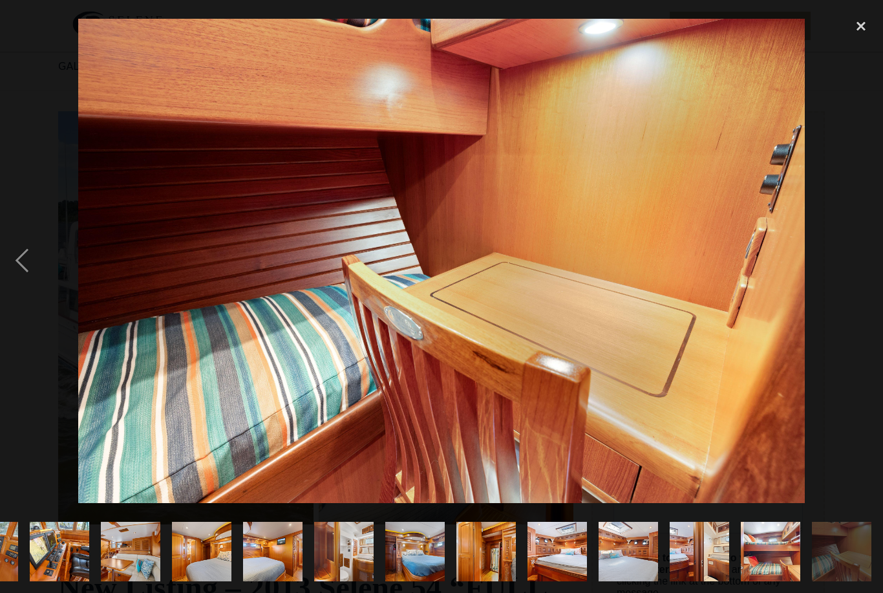
click at [855, 273] on div "next image" at bounding box center [861, 261] width 44 height 498
click at [861, 288] on div "next image" at bounding box center [861, 261] width 44 height 498
click at [864, 22] on div "close lightbox" at bounding box center [861, 26] width 44 height 28
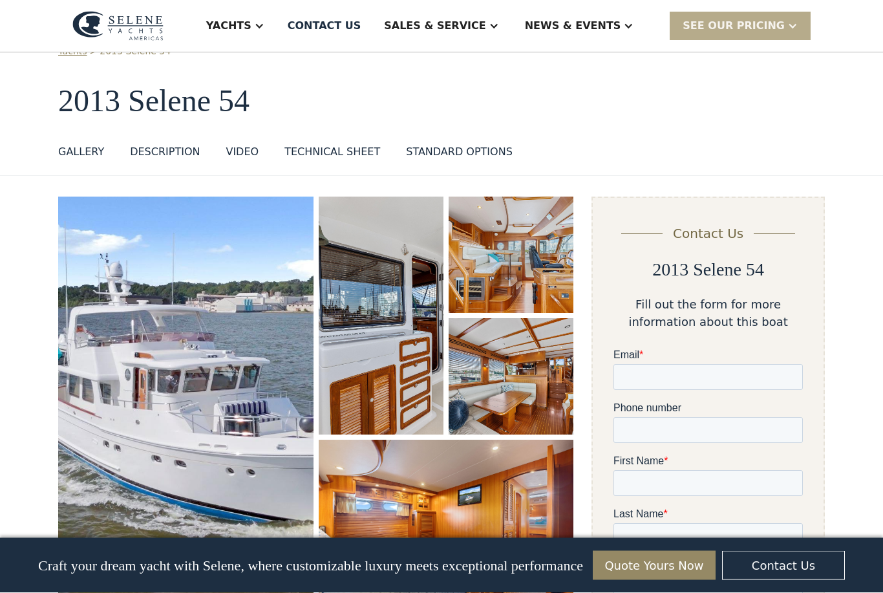
scroll to position [30, 0]
